Goal: Check status: Check status

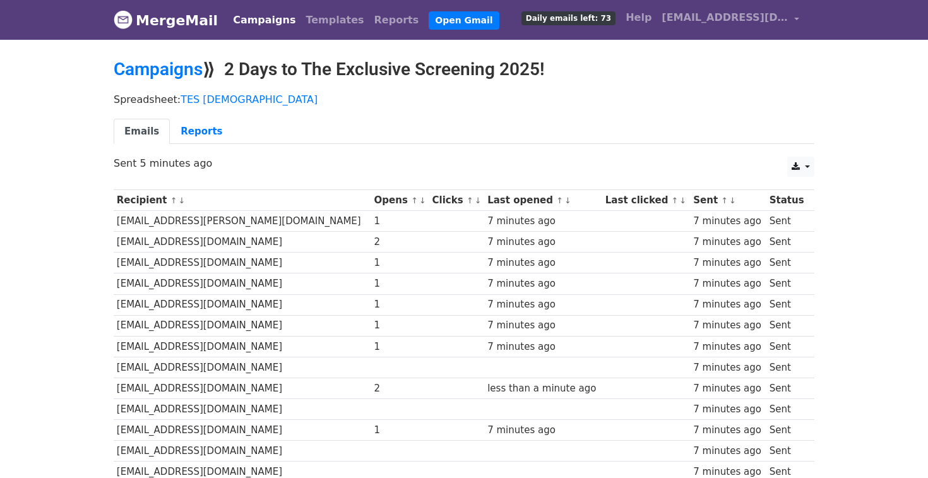
click at [165, 15] on link "MergeMail" at bounding box center [166, 20] width 104 height 27
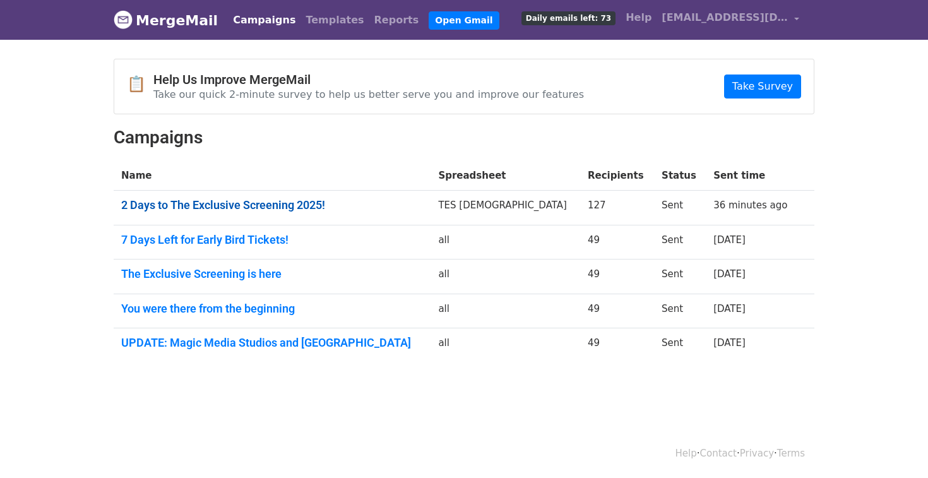
click at [277, 199] on link "2 Days to The Exclusive Screening 2025!" at bounding box center [272, 205] width 302 height 14
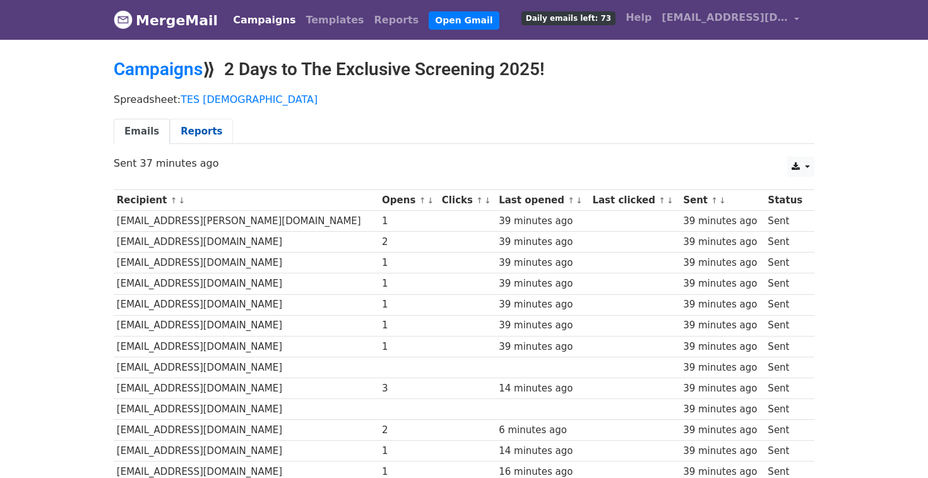
click at [186, 128] on link "Reports" at bounding box center [201, 132] width 63 height 26
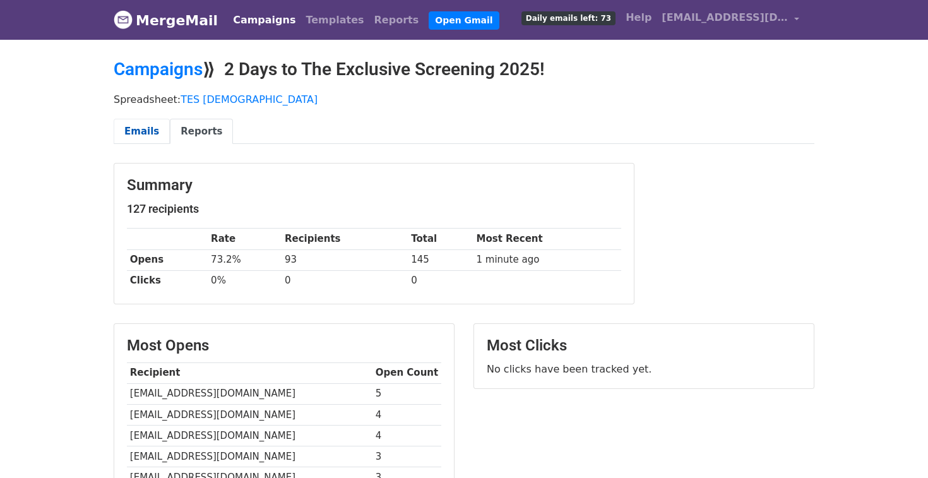
click at [143, 131] on link "Emails" at bounding box center [142, 132] width 56 height 26
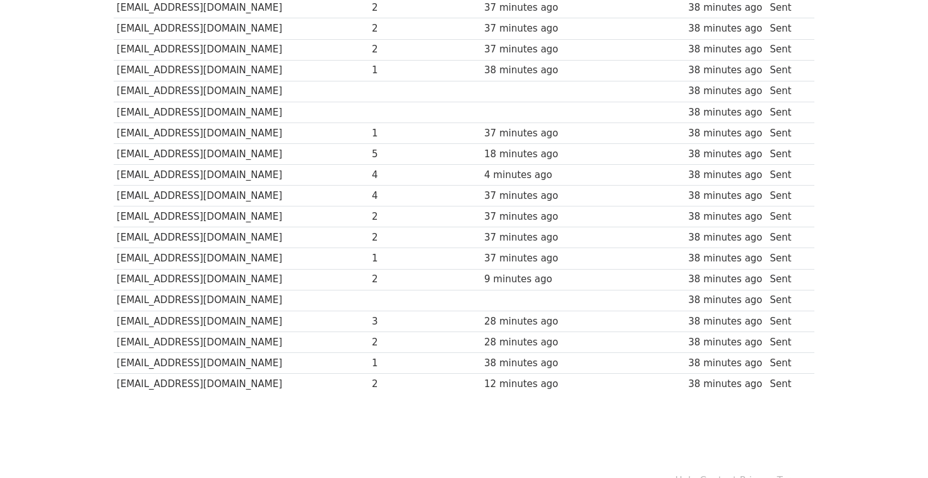
scroll to position [2498, 0]
